Goal: Check status: Check status

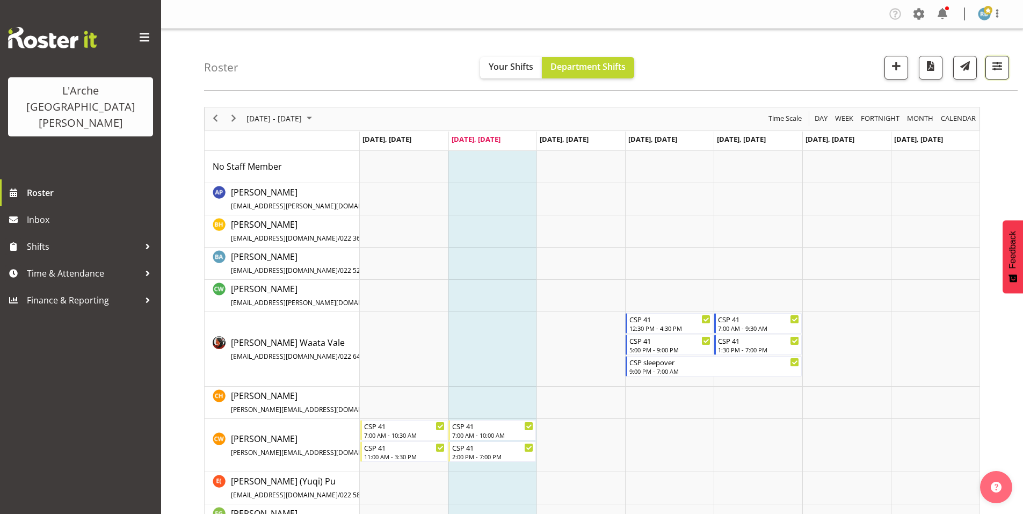
click at [994, 60] on span "button" at bounding box center [998, 66] width 14 height 14
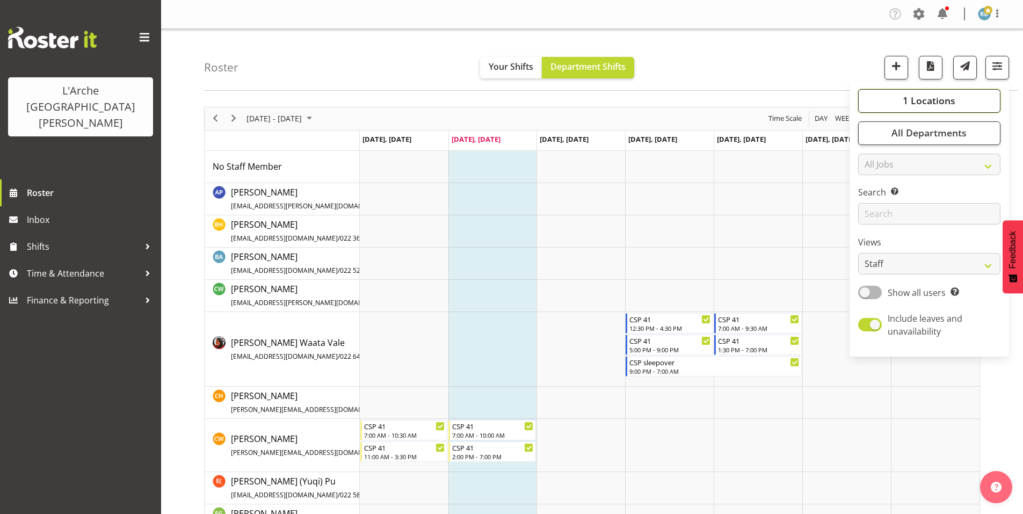
click at [944, 95] on span "1 Locations" at bounding box center [929, 100] width 53 height 13
click at [876, 201] on span at bounding box center [871, 205] width 9 height 9
click at [874, 201] on input "56b" at bounding box center [870, 204] width 7 height 7
checkbox input "true"
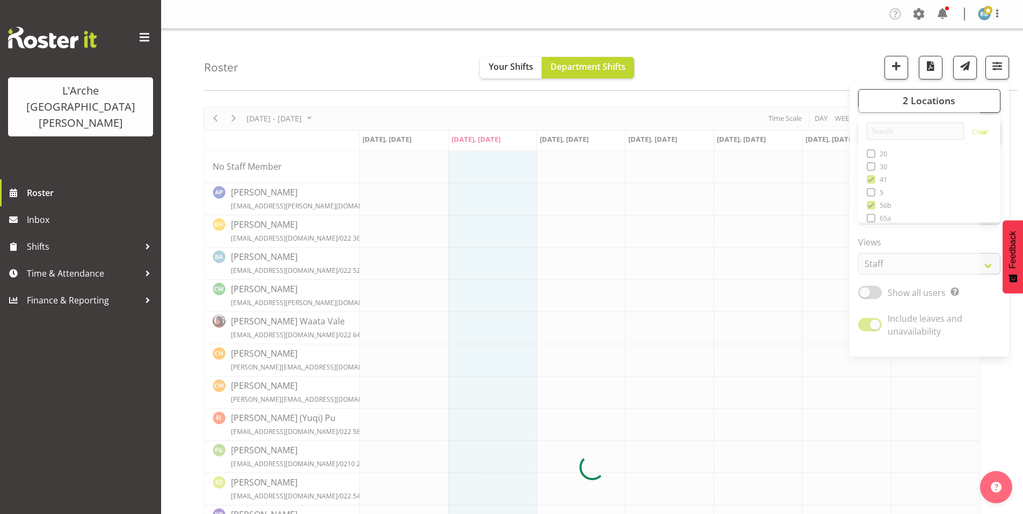
click at [892, 159] on div at bounding box center [592, 468] width 776 height 722
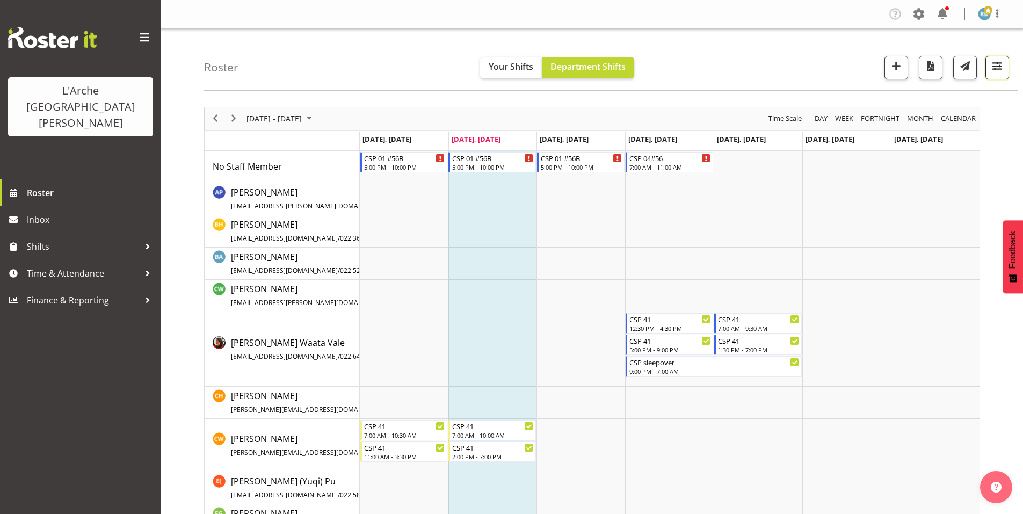
click at [998, 66] on span "button" at bounding box center [998, 66] width 14 height 14
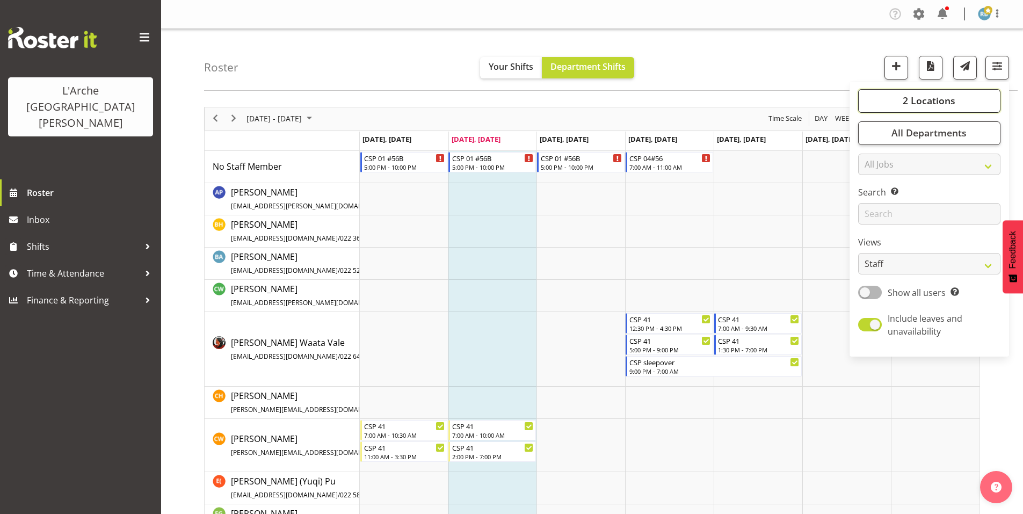
click at [950, 96] on span "2 Locations" at bounding box center [929, 100] width 53 height 13
click at [876, 175] on span at bounding box center [871, 179] width 9 height 9
click at [874, 176] on input "41" at bounding box center [870, 179] width 7 height 7
checkbox input "false"
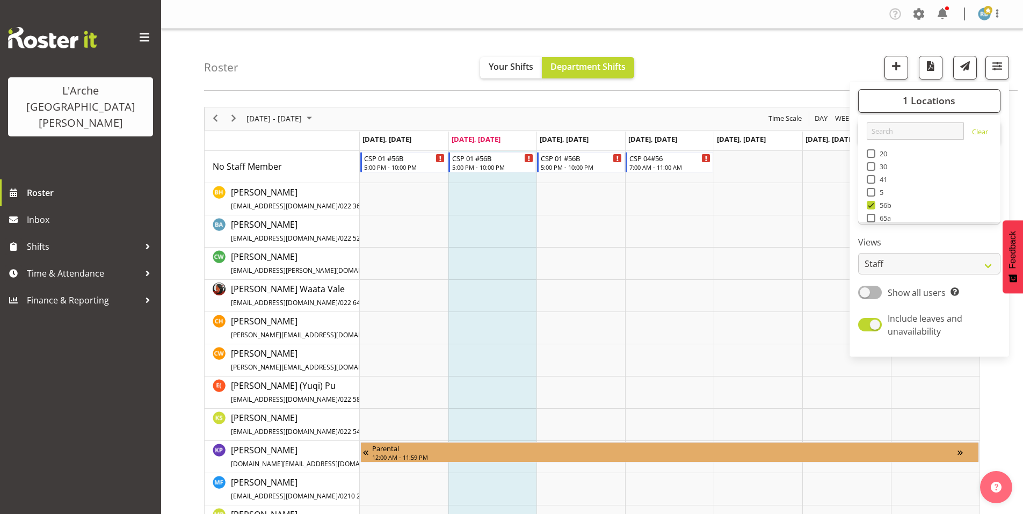
click at [727, 56] on div "Roster Your Shifts Department Shifts 1 Locations Clear 20 30 41 5 56b 65a 73 Ar…" at bounding box center [611, 60] width 814 height 62
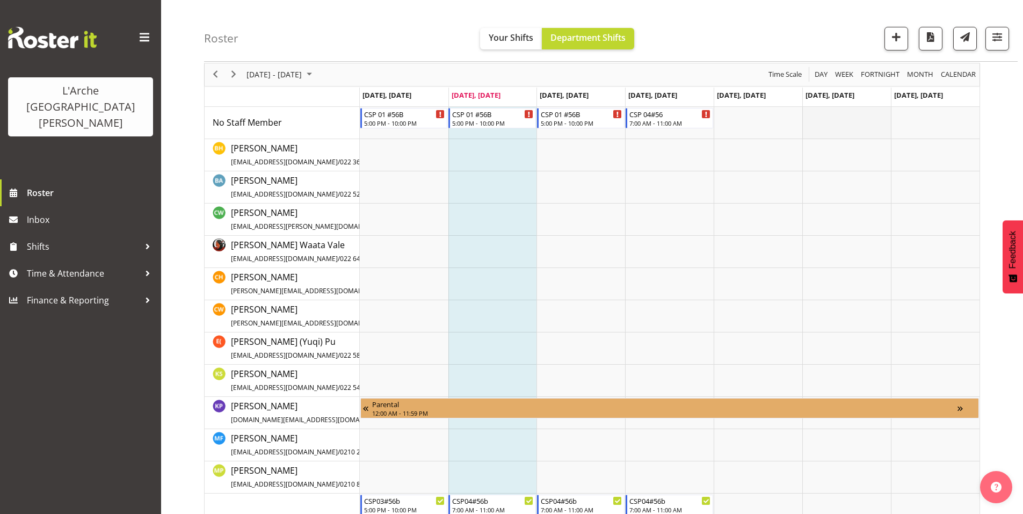
scroll to position [45, 0]
click at [997, 42] on button "button" at bounding box center [998, 39] width 24 height 24
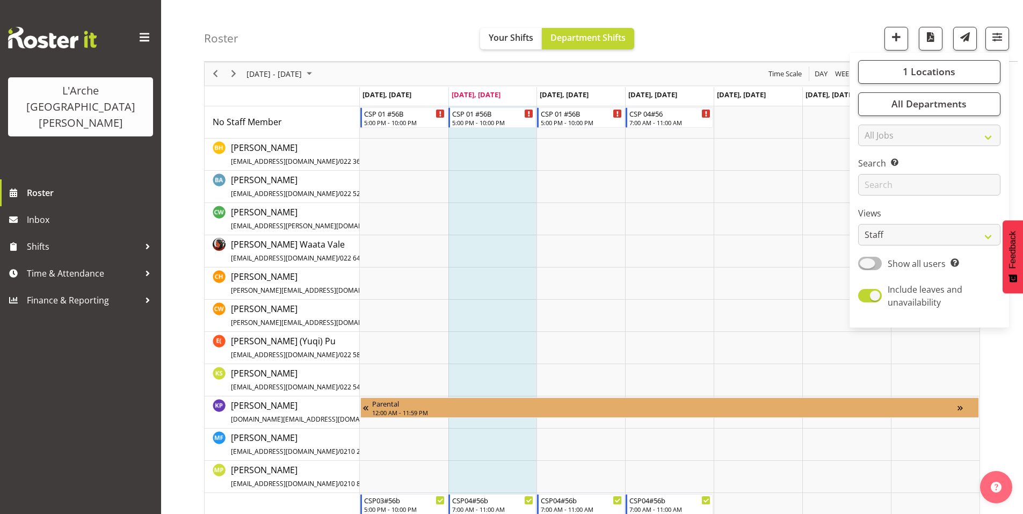
click at [882, 257] on span at bounding box center [871, 263] width 24 height 13
click at [866, 260] on input "Show all users Show only rostered employees" at bounding box center [862, 263] width 7 height 7
checkbox input "true"
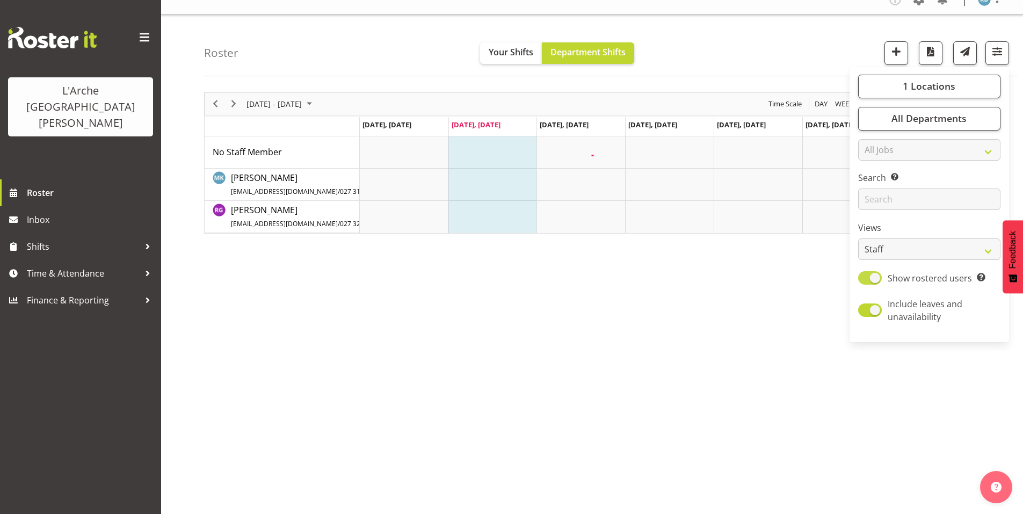
scroll to position [0, 0]
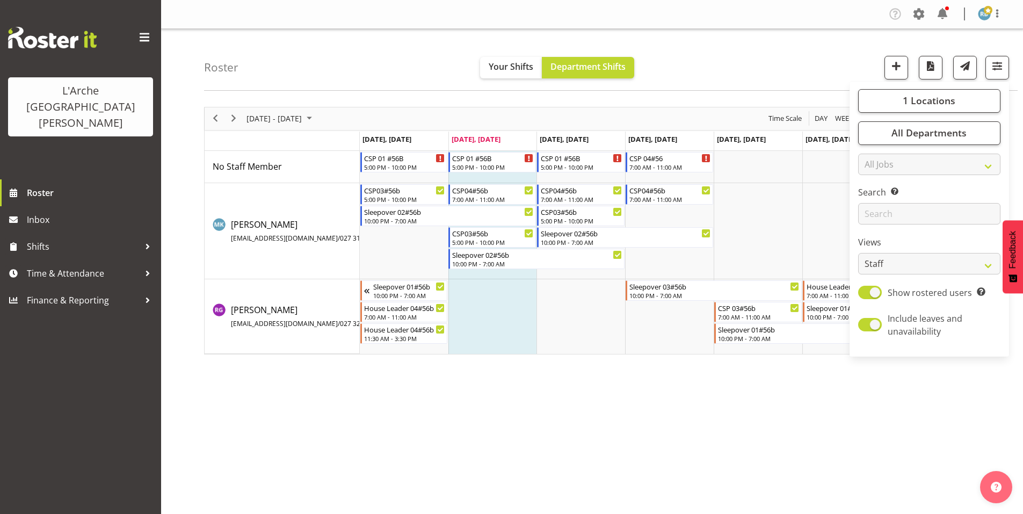
click at [716, 400] on div "[DATE] - [DATE] [DATE] Day Week Fortnight Month calendar Month Agenda Time Scal…" at bounding box center [613, 314] width 819 height 430
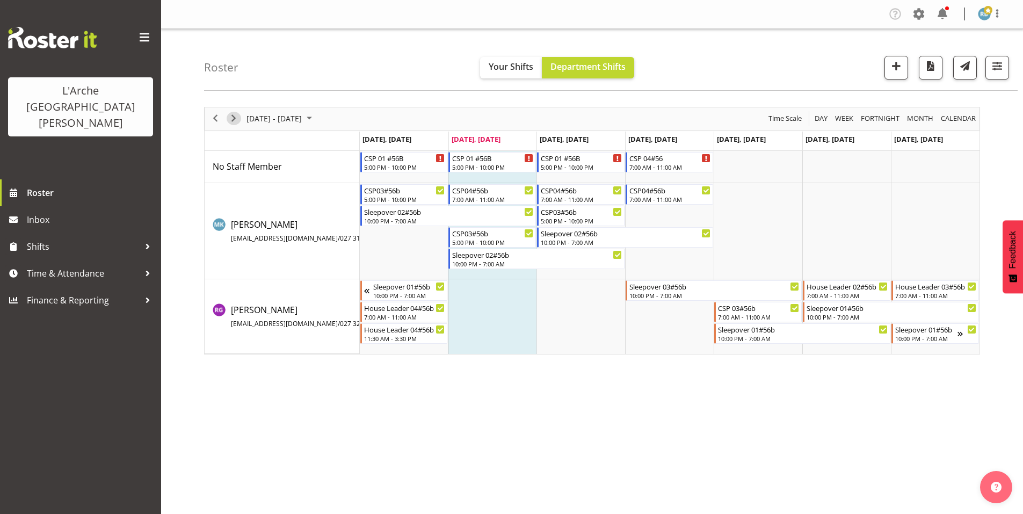
click at [232, 112] on span "Next" at bounding box center [233, 118] width 13 height 13
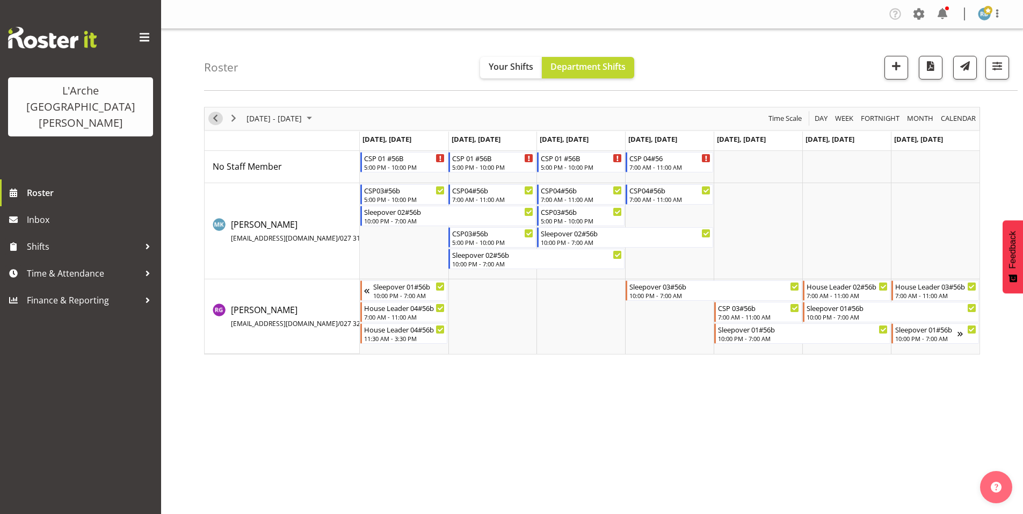
click at [212, 113] on span "Previous" at bounding box center [215, 118] width 13 height 13
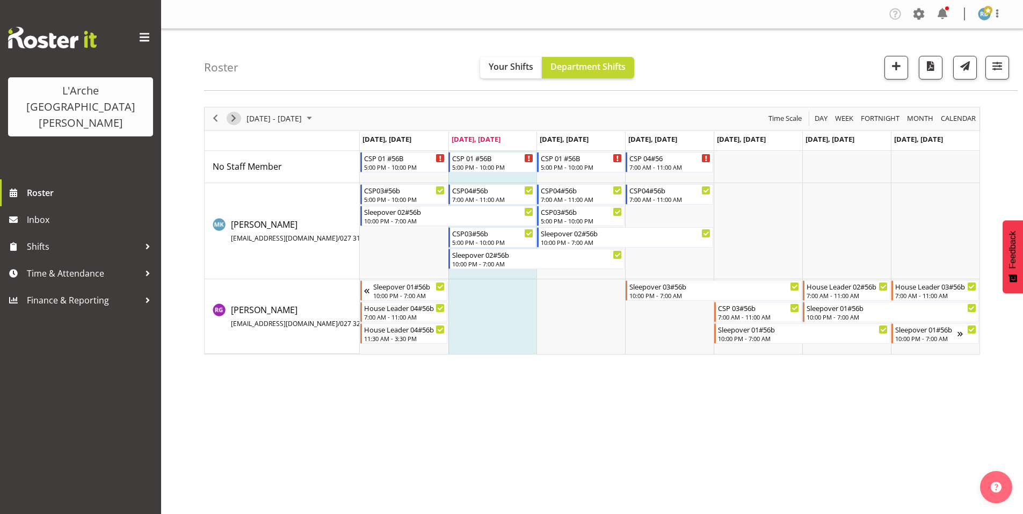
click at [232, 112] on span "Next" at bounding box center [233, 118] width 13 height 13
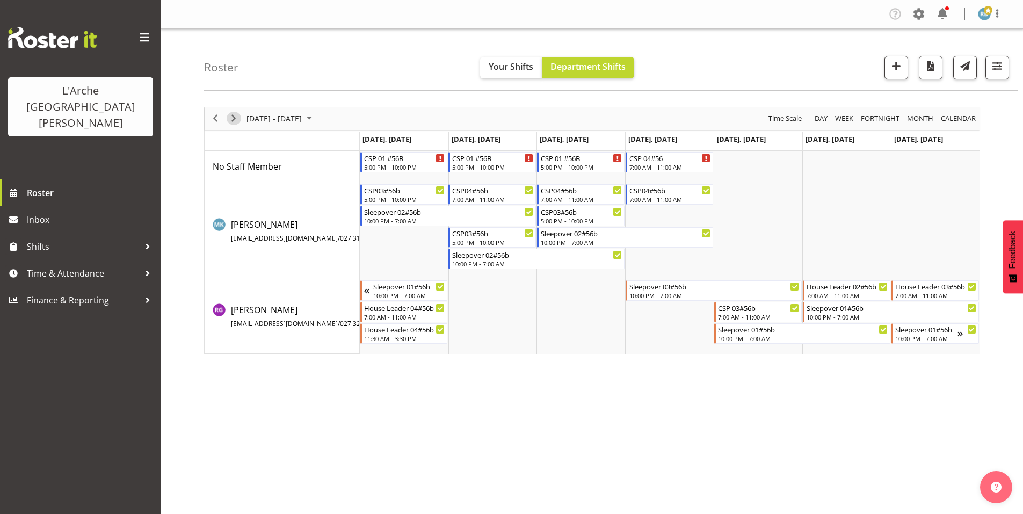
click at [234, 113] on span "Next" at bounding box center [233, 118] width 13 height 13
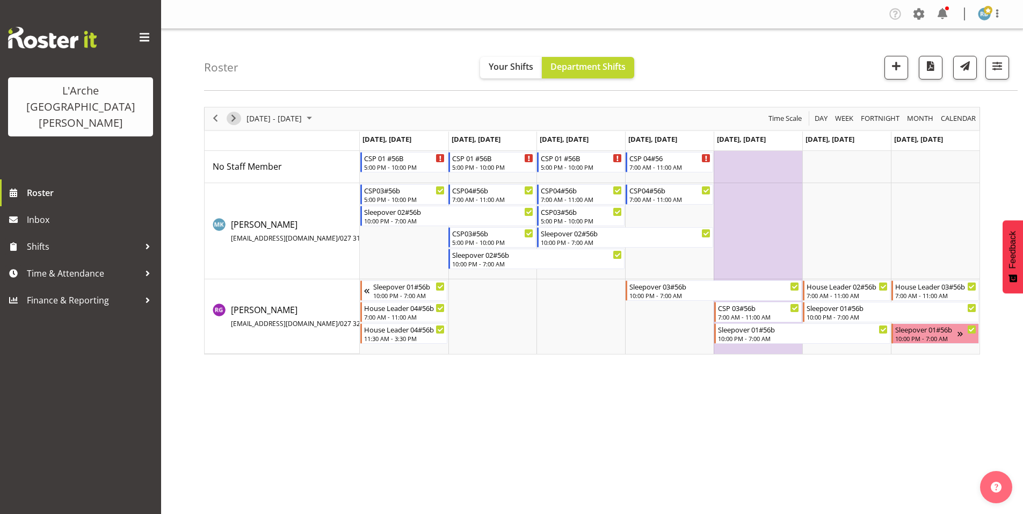
click at [234, 113] on span "Next" at bounding box center [233, 118] width 13 height 13
